Goal: Ask a question: Seek information or help from site administrators or community

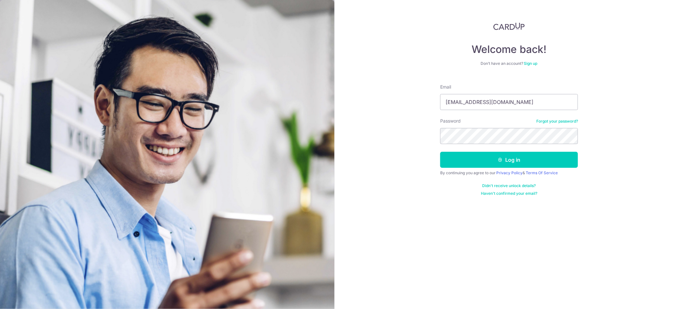
type input "[EMAIL_ADDRESS][DOMAIN_NAME]"
click at [511, 163] on button "Log in" at bounding box center [509, 160] width 138 height 16
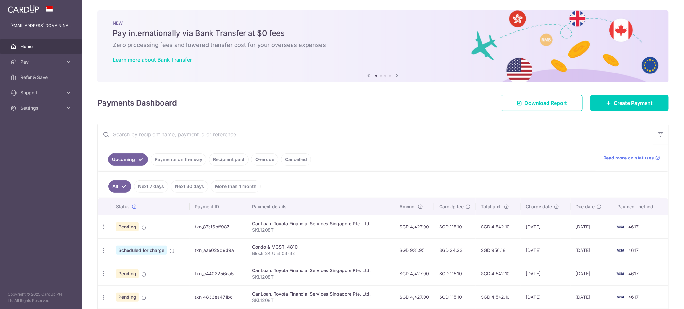
scroll to position [96, 0]
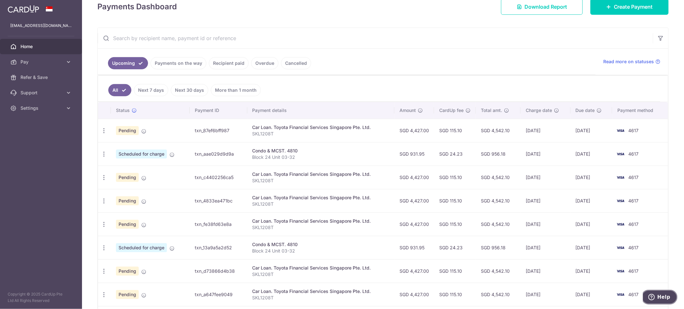
click at [664, 292] on button "Help" at bounding box center [659, 296] width 36 height 15
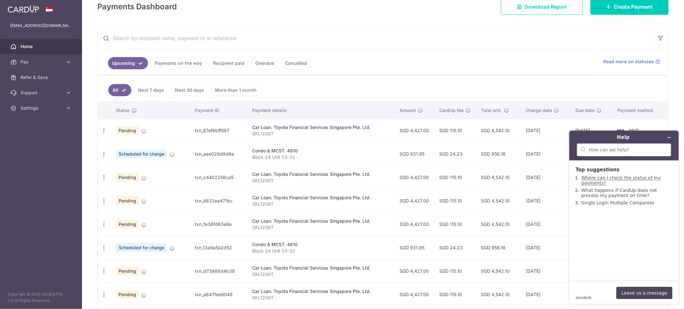
click at [600, 182] on link "Where can I check the status of my payments?" at bounding box center [622, 180] width 80 height 10
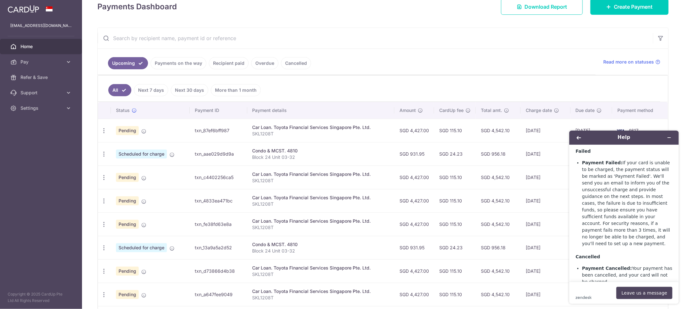
scroll to position [490, 0]
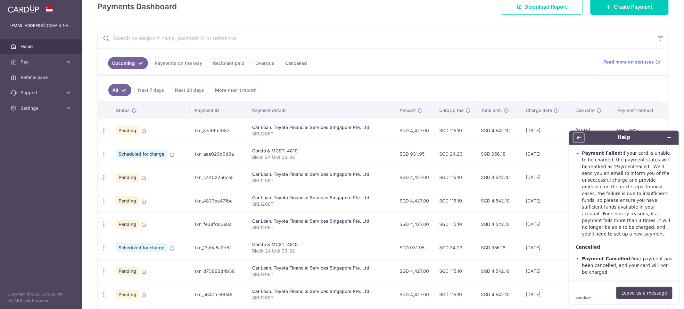
click at [579, 137] on icon "Back" at bounding box center [579, 138] width 4 height 4
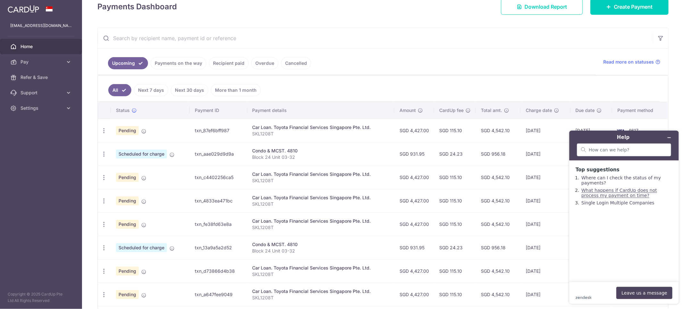
click at [602, 197] on link "What happens if CardUp does not process my payment on time?" at bounding box center [620, 192] width 76 height 10
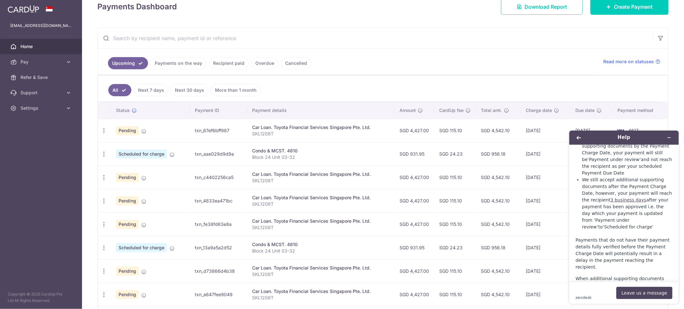
scroll to position [433, 0]
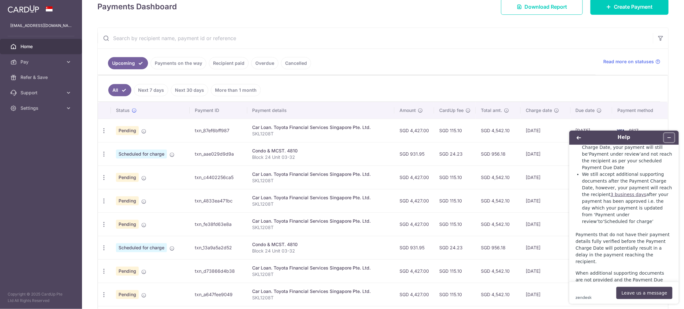
click at [670, 138] on icon "Minimize widget" at bounding box center [669, 137] width 4 height 4
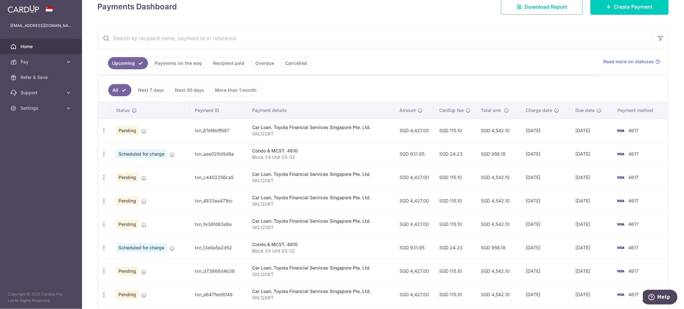
click at [140, 132] on td "Pending" at bounding box center [150, 130] width 79 height 23
click at [25, 97] on link "Support" at bounding box center [41, 92] width 82 height 15
click at [36, 121] on span "Contact Us" at bounding box center [42, 123] width 42 height 6
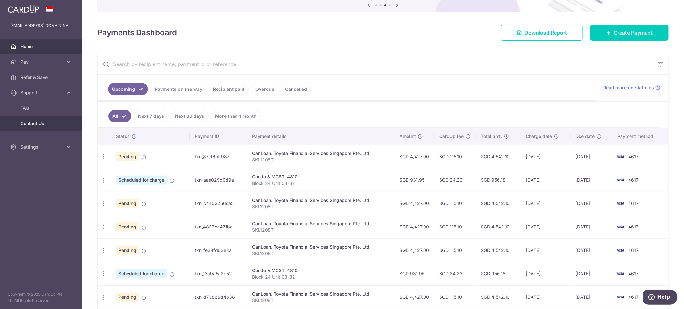
scroll to position [48, 0]
